Goal: Task Accomplishment & Management: Complete application form

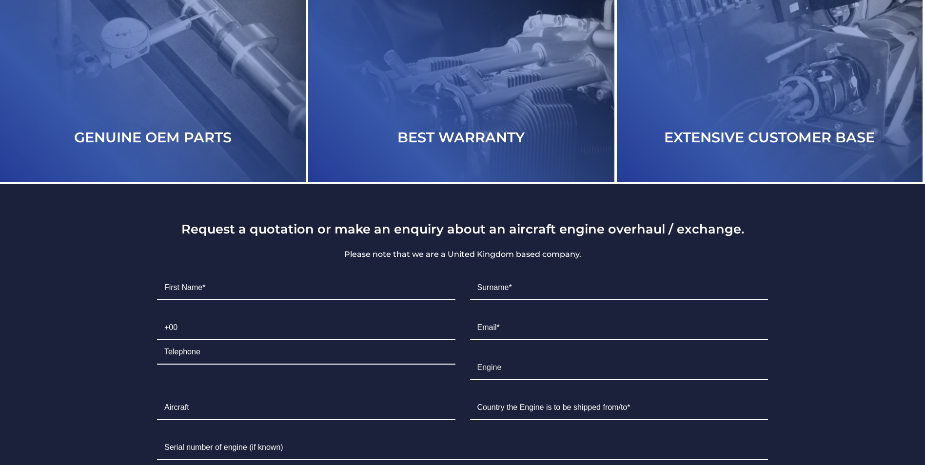
scroll to position [2097, 0]
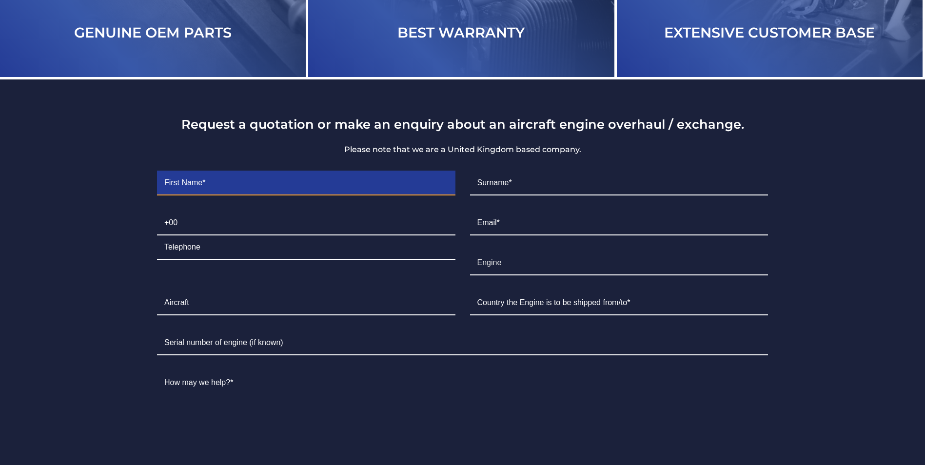
click at [315, 185] on input "Contact form" at bounding box center [306, 183] width 298 height 24
type input "[PERSON_NAME]"
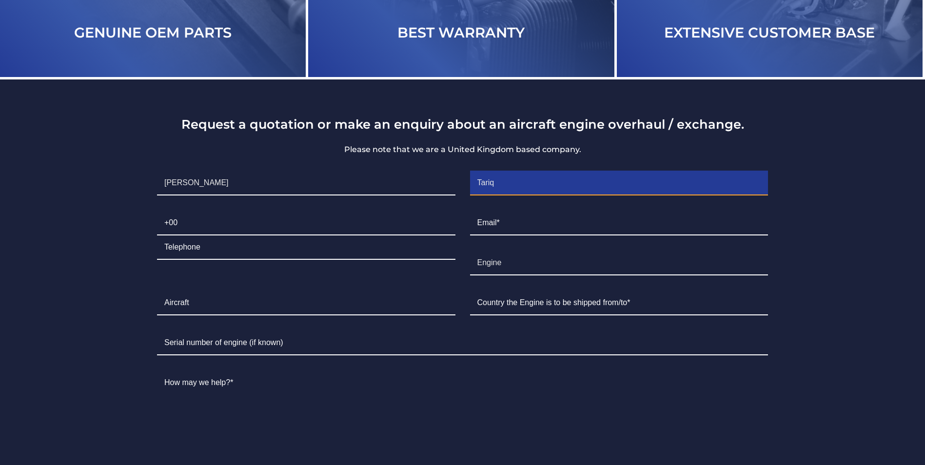
type input "Tariq"
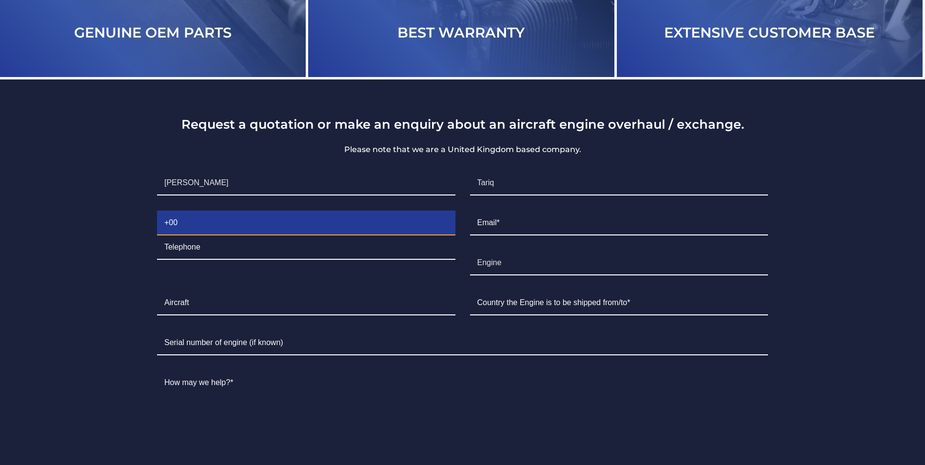
click at [265, 236] on input "Contact form" at bounding box center [306, 223] width 298 height 24
type input "07956"
type input "559054"
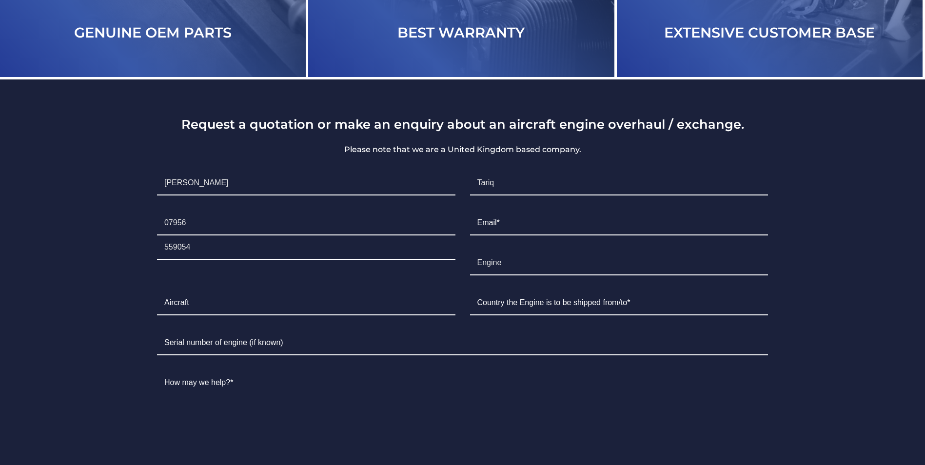
type input "[PERSON_NAME][EMAIL_ADDRESS][DOMAIN_NAME]"
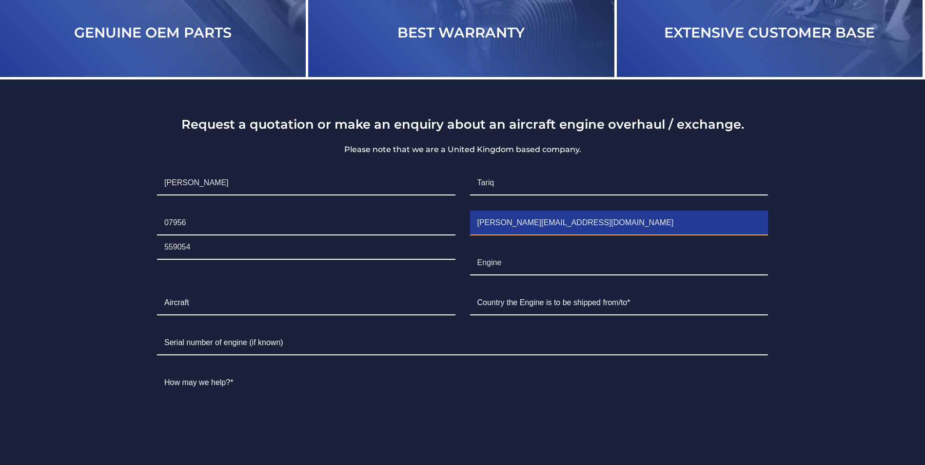
type input "[GEOGRAPHIC_DATA]"
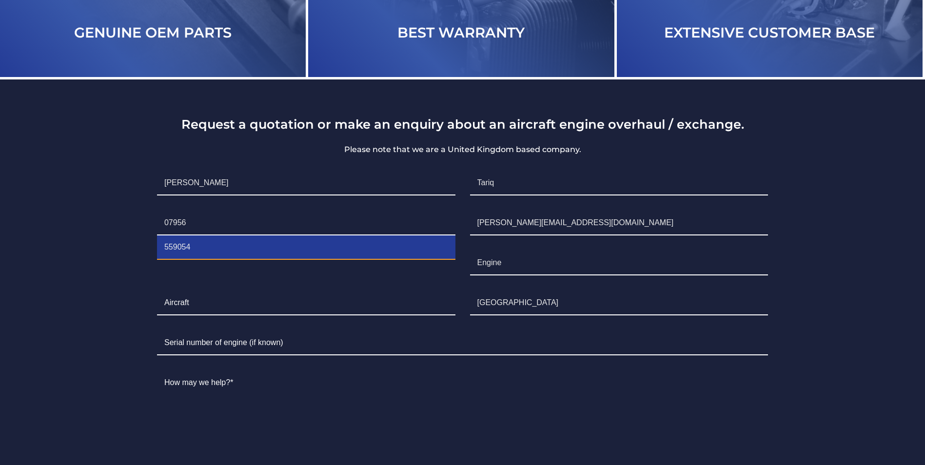
drag, startPoint x: 184, startPoint y: 253, endPoint x: 150, endPoint y: 250, distance: 34.3
click at [150, 250] on li "Telephone [PHONE_NUMBER]" at bounding box center [306, 235] width 313 height 64
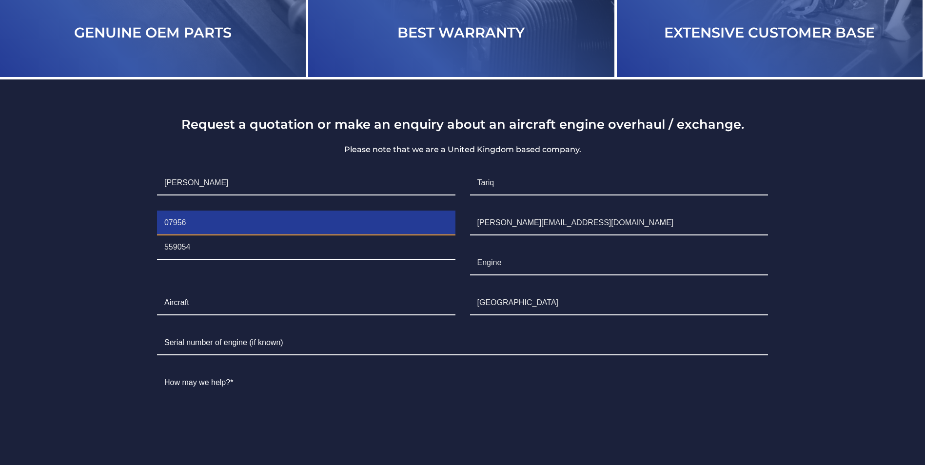
click at [202, 229] on input "07956" at bounding box center [306, 223] width 298 height 24
paste input "559054"
type input "07956559054"
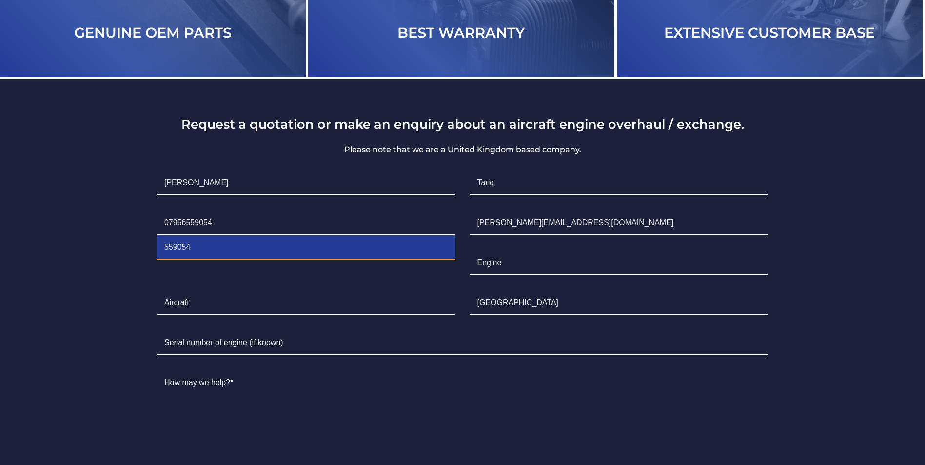
drag, startPoint x: 204, startPoint y: 255, endPoint x: 145, endPoint y: 260, distance: 59.7
click at [145, 260] on div "Request a quotation or make an enquiry about an aircraft engine overhaul / exch…" at bounding box center [463, 330] width 654 height 426
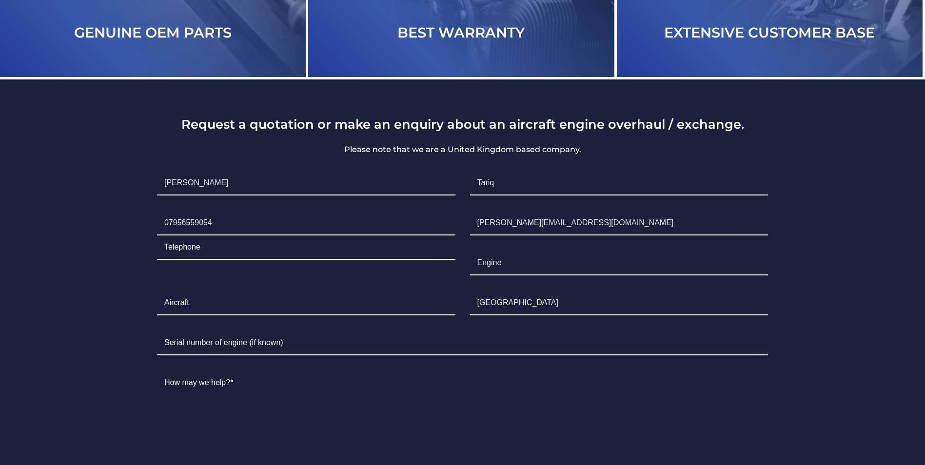
click at [118, 268] on section "Request a quotation or make an enquiry about an aircraft engine overhaul / exch…" at bounding box center [462, 322] width 925 height 487
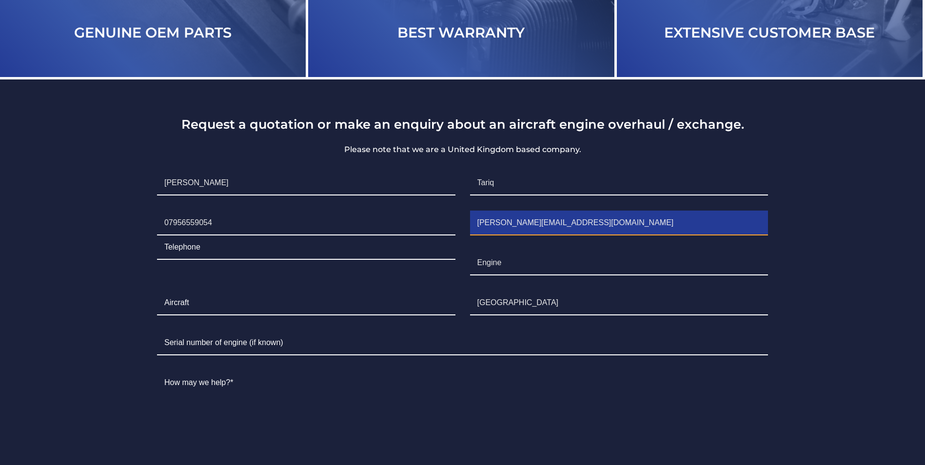
drag, startPoint x: 551, startPoint y: 230, endPoint x: 439, endPoint y: 232, distance: 112.2
click at [439, 232] on ul "First Name* [PERSON_NAME] Surname* [PERSON_NAME] Telephone [PHONE_NUMBER] Email…" at bounding box center [463, 352] width 626 height 379
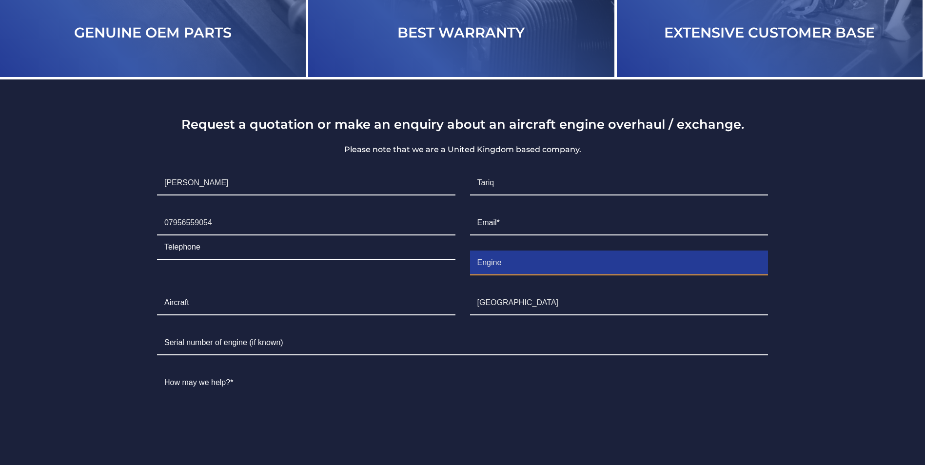
click at [488, 273] on input "Engine" at bounding box center [619, 263] width 298 height 24
click at [486, 268] on input "Encontinental O470 enginegine" at bounding box center [619, 263] width 298 height 24
click at [602, 266] on input "continental O470 enginegine" at bounding box center [619, 263] width 298 height 24
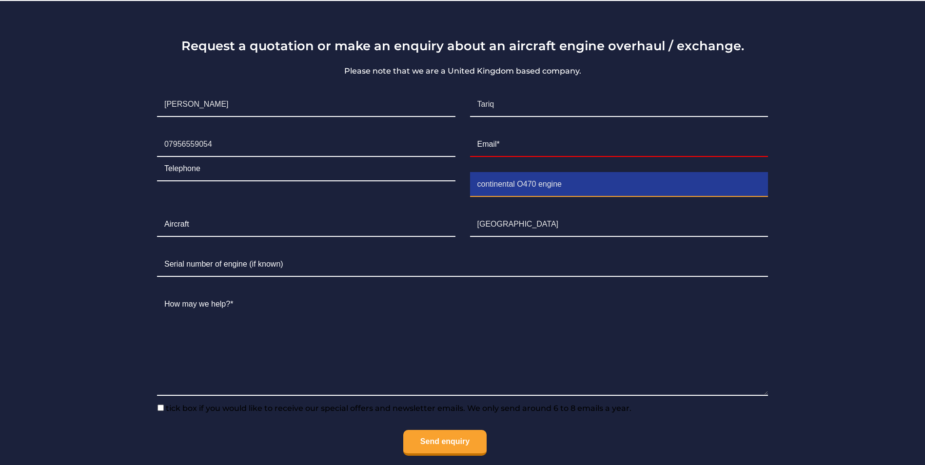
scroll to position [2195, 0]
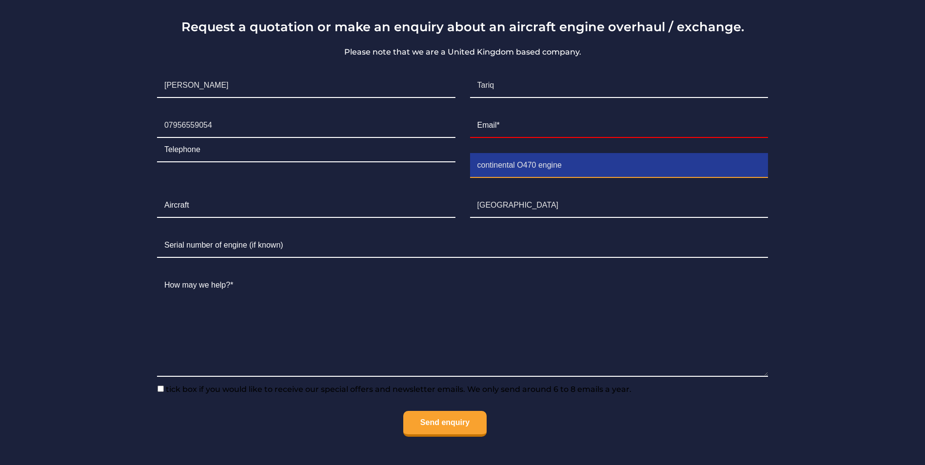
type input "continental O470 engine"
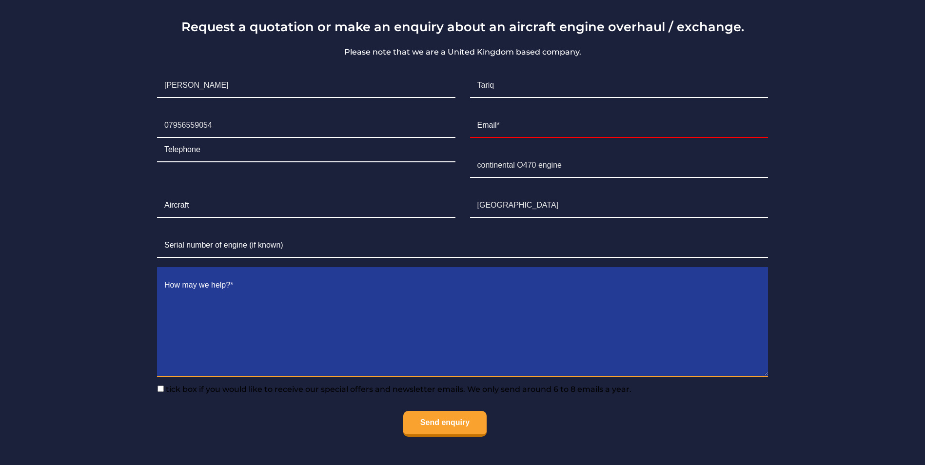
click at [190, 365] on textarea "Contact form" at bounding box center [462, 325] width 611 height 103
paste textarea "rom my understanding the price for labour, and compulsory parts change required…"
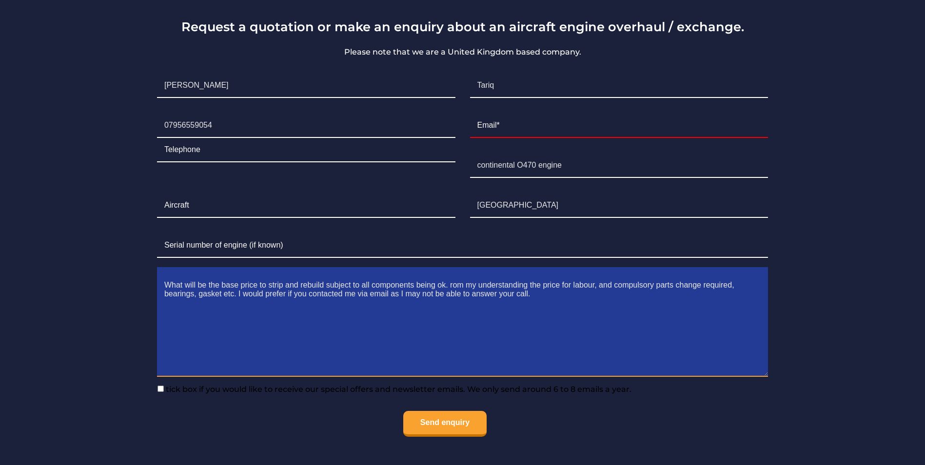
drag, startPoint x: 274, startPoint y: 308, endPoint x: 587, endPoint y: 307, distance: 313.1
click at [587, 307] on textarea "What will be the base price to strip and rebuild subject to all components bein…" at bounding box center [462, 325] width 611 height 103
type textarea "What will be the base price to strip and rebuild subject to all components bein…"
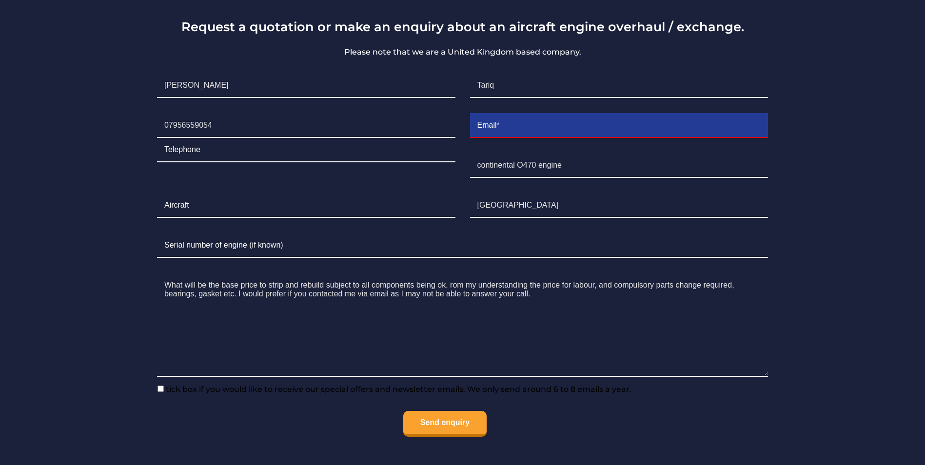
click at [536, 132] on input "Contact form" at bounding box center [619, 126] width 298 height 24
paste input "[EMAIL_ADDRESS][DOMAIN_NAME]"
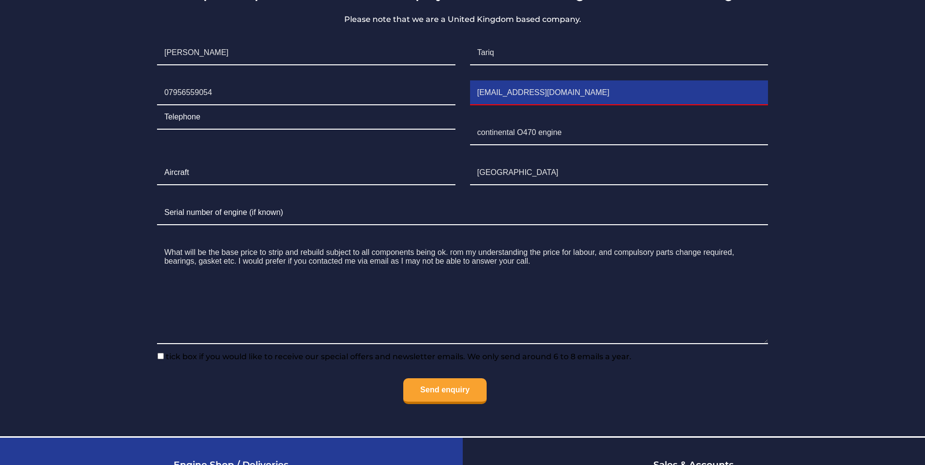
scroll to position [2243, 0]
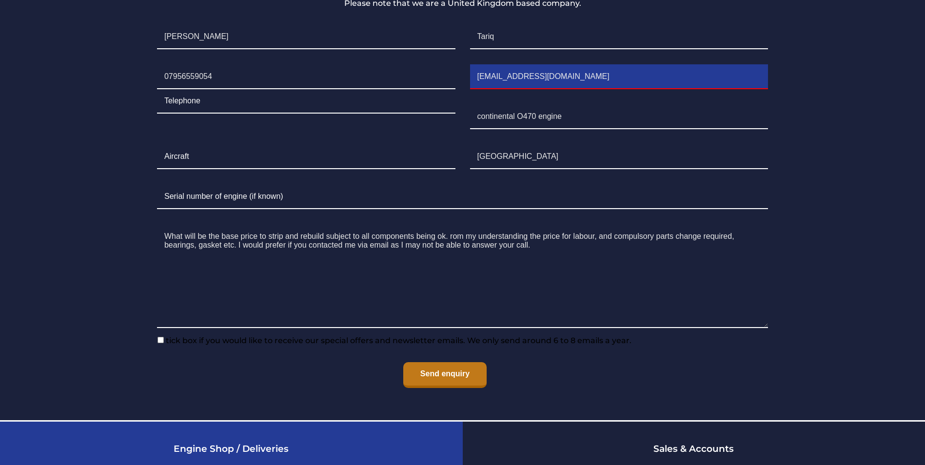
type input "[EMAIL_ADDRESS][DOMAIN_NAME]"
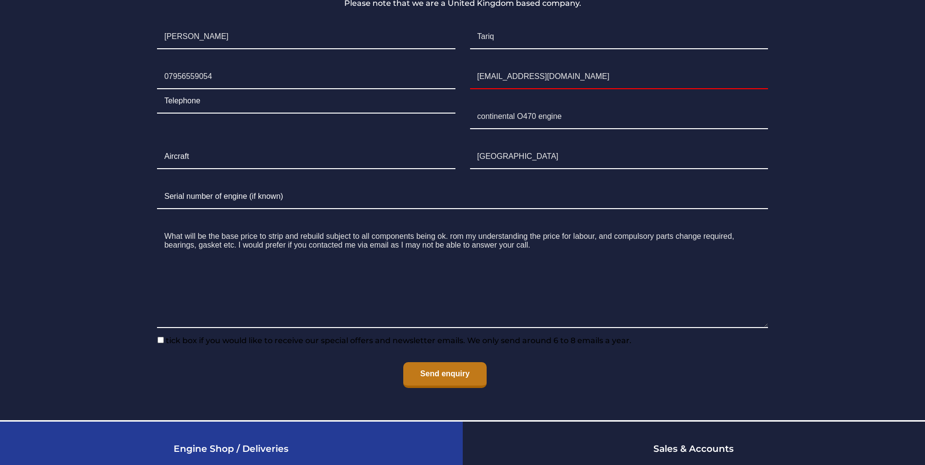
click at [464, 388] on input "Send enquiry" at bounding box center [444, 375] width 83 height 26
